Goal: Task Accomplishment & Management: Manage account settings

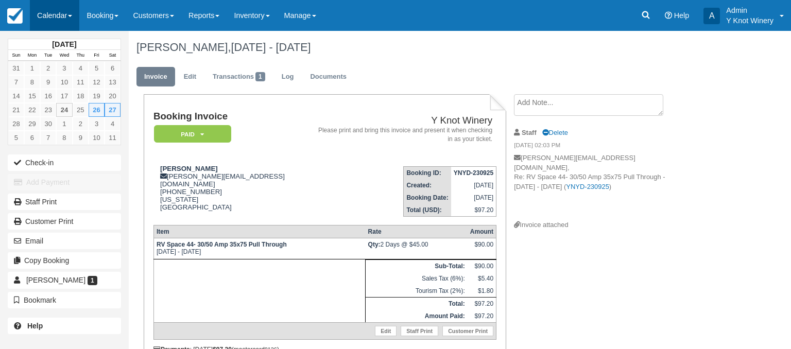
click at [73, 14] on link "Calendar" at bounding box center [54, 15] width 49 height 31
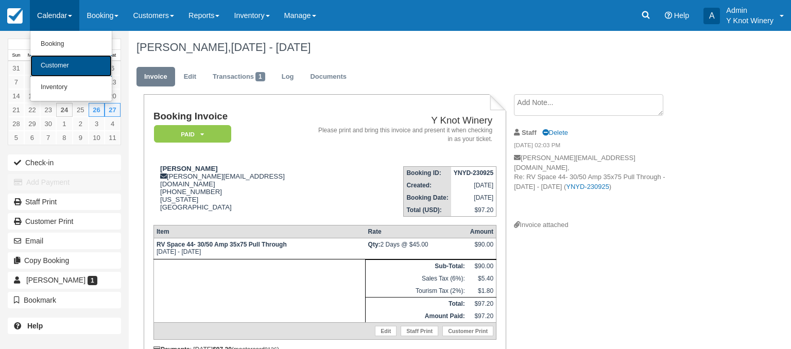
click at [69, 62] on link "Customer" at bounding box center [70, 66] width 81 height 22
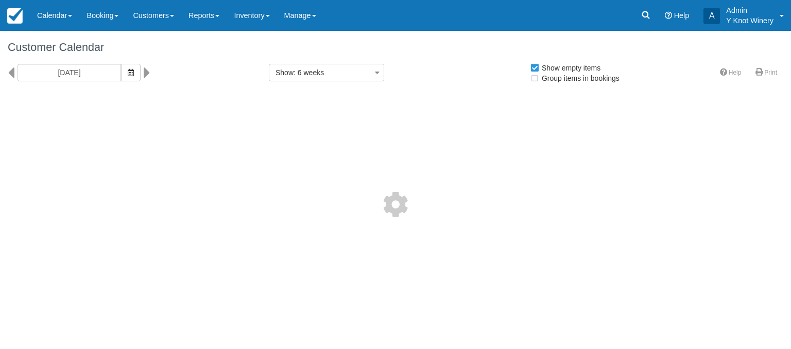
select select
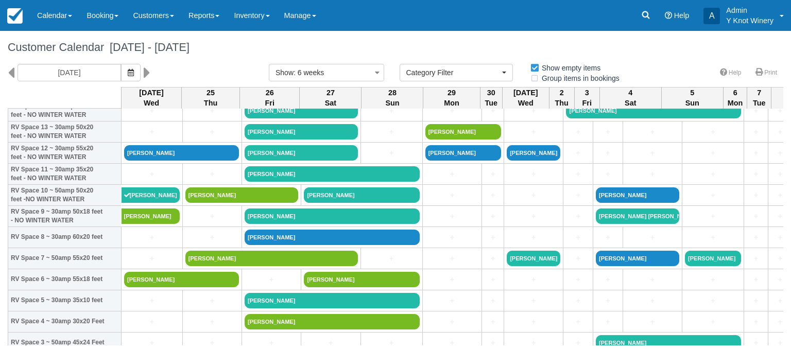
scroll to position [111, 0]
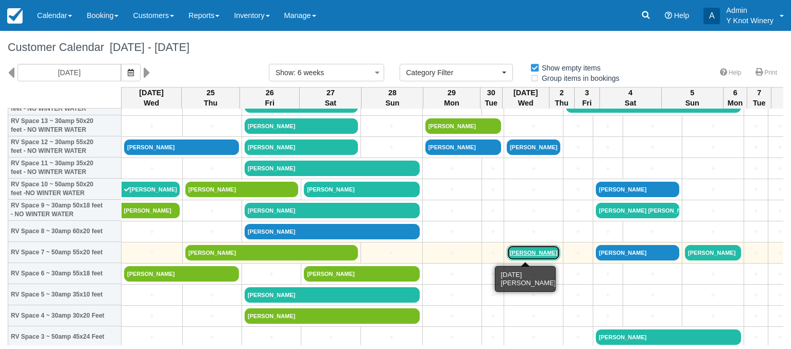
click at [526, 253] on link "[PERSON_NAME]" at bounding box center [533, 252] width 54 height 15
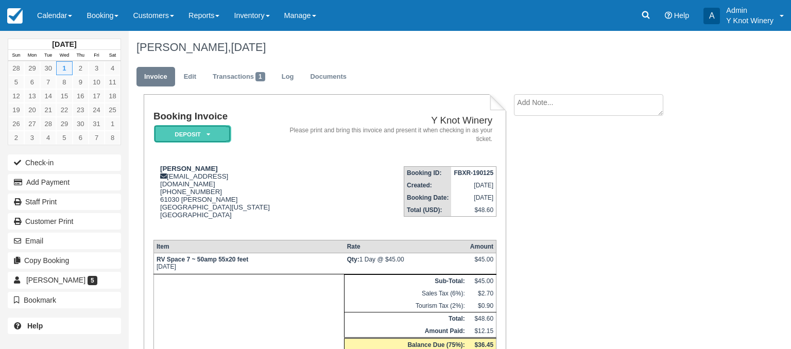
click at [208, 135] on icon at bounding box center [208, 134] width 4 height 6
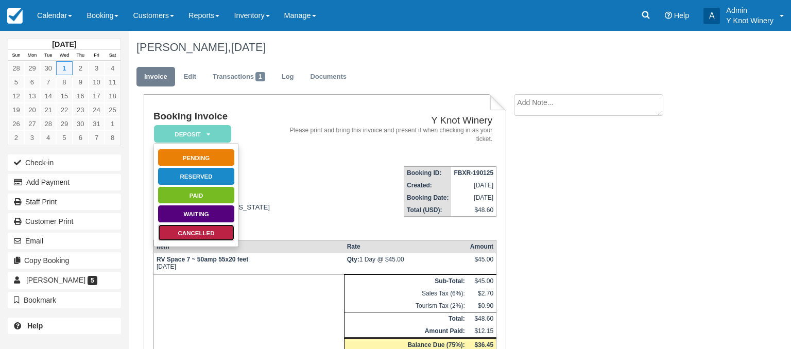
click at [218, 230] on link "Cancelled" at bounding box center [195, 233] width 77 height 18
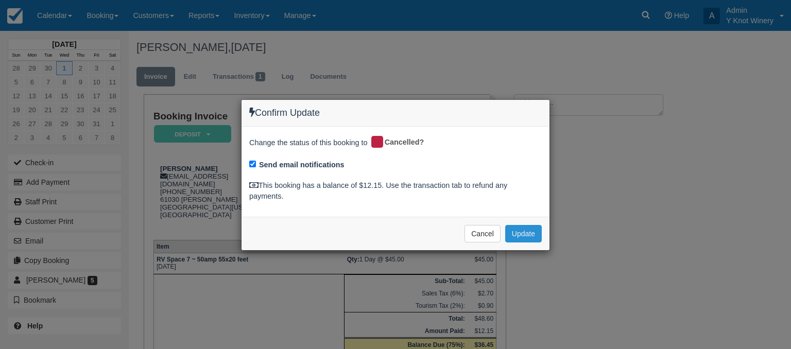
click at [526, 233] on button "Update" at bounding box center [523, 233] width 37 height 17
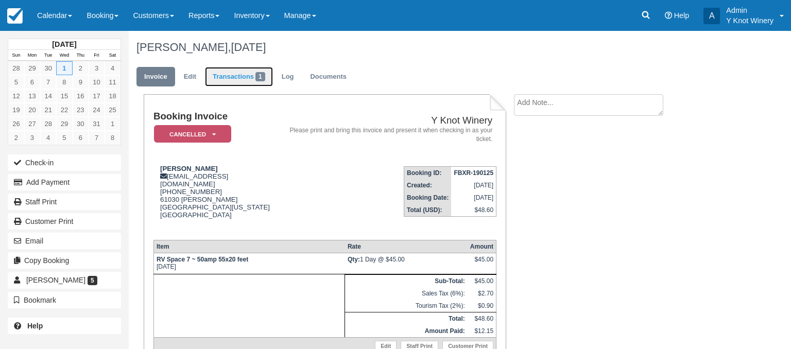
click at [234, 80] on link "Transactions 1" at bounding box center [239, 77] width 68 height 20
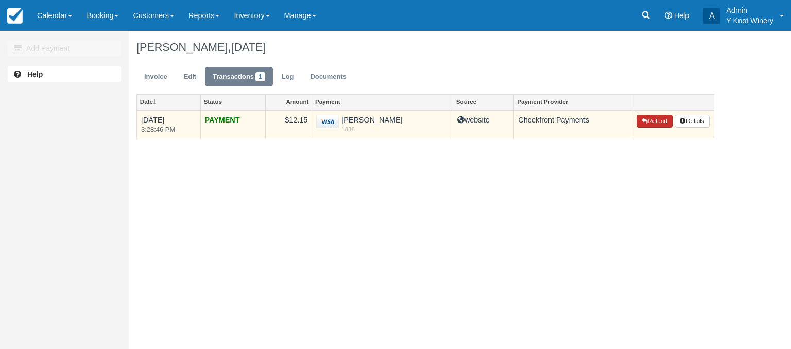
click at [654, 124] on button "Refund" at bounding box center [654, 121] width 36 height 13
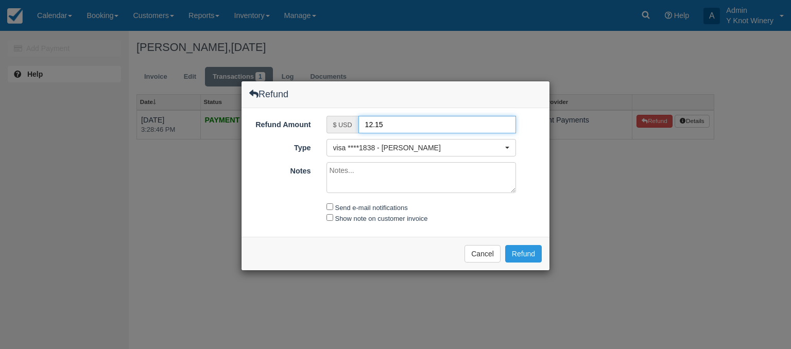
click at [368, 122] on input "12.15" at bounding box center [437, 124] width 158 height 17
type input "2.15"
click at [368, 167] on textarea "Notes" at bounding box center [421, 177] width 190 height 31
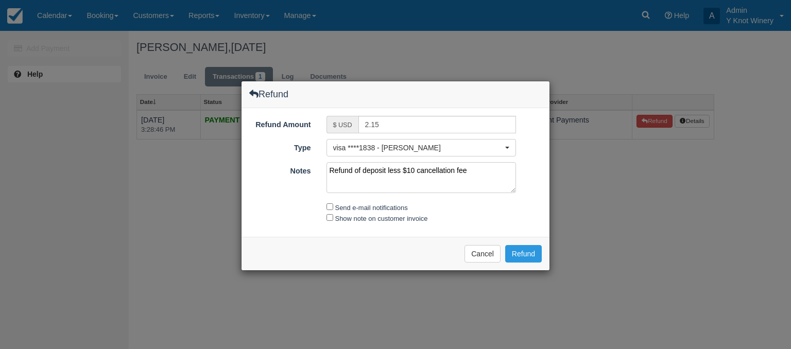
type textarea "Refund of deposit less $10 cancellation fee"
click at [327, 206] on input "Send e-mail notifications" at bounding box center [329, 206] width 7 height 7
checkbox input "true"
click at [330, 217] on input "Show note on customer invoice" at bounding box center [329, 217] width 7 height 7
checkbox input "true"
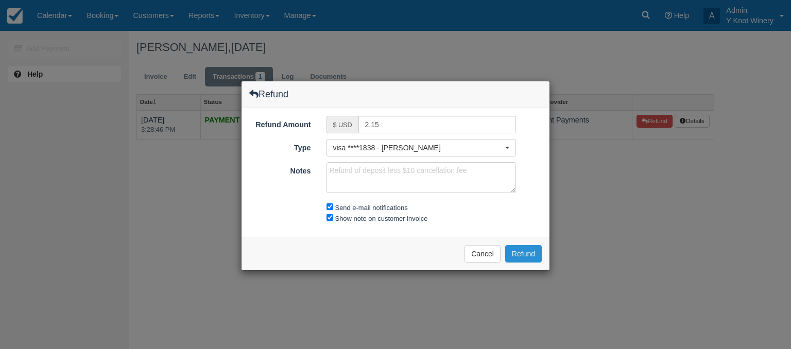
click at [526, 253] on button "Refund" at bounding box center [523, 253] width 37 height 17
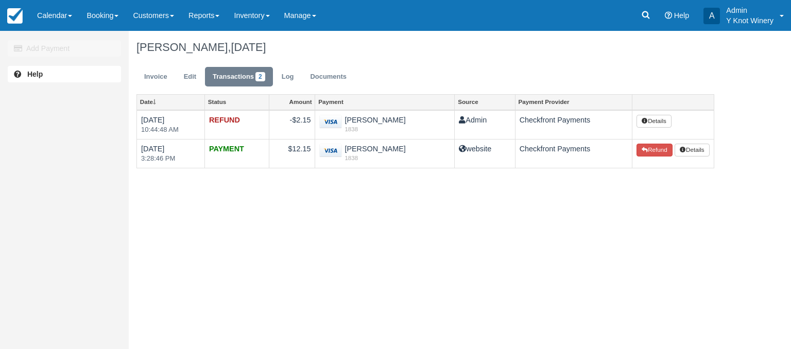
click at [464, 55] on div "[PERSON_NAME], [DATE]" at bounding box center [425, 47] width 593 height 33
click at [412, 62] on div "Dennis MIller, October 01 2025" at bounding box center [425, 47] width 593 height 33
